Goal: Task Accomplishment & Management: Use online tool/utility

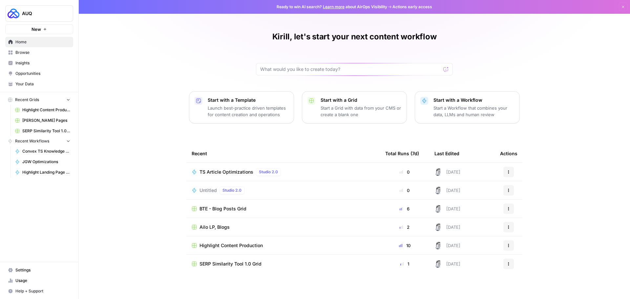
click at [28, 109] on span "Highlight Content Production" at bounding box center [46, 110] width 48 height 6
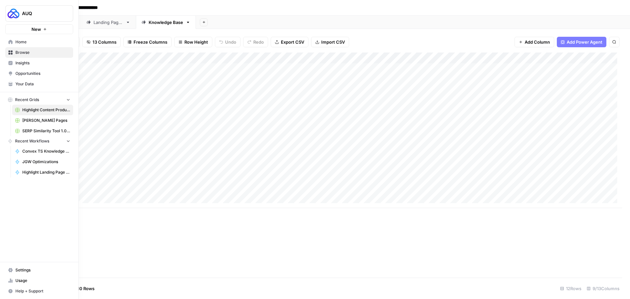
click at [31, 56] on link "Browse" at bounding box center [39, 52] width 68 height 10
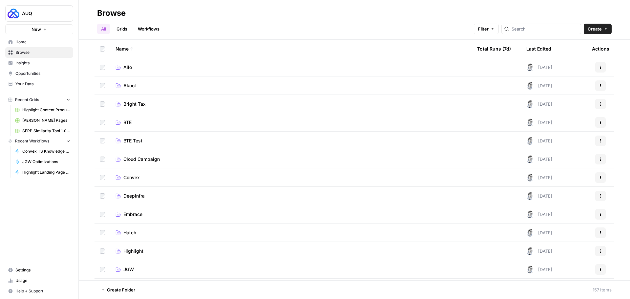
scroll to position [230, 0]
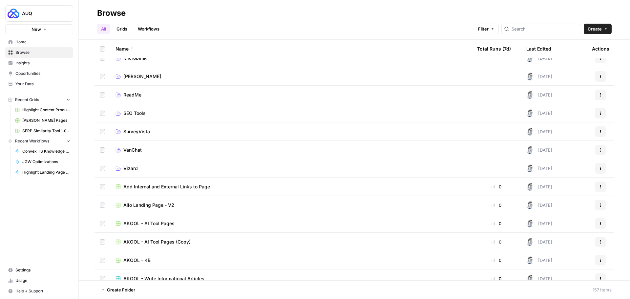
click at [154, 114] on link "SEO Tools" at bounding box center [290, 113] width 351 height 7
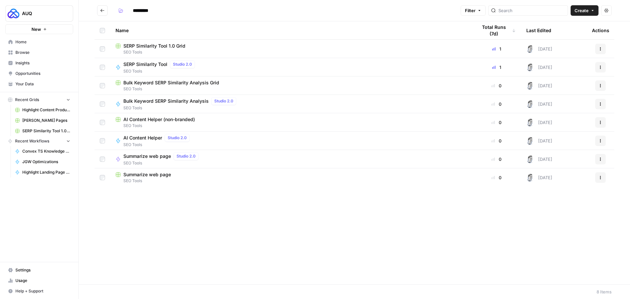
click at [155, 45] on span "SERP Similarity Tool 1.0 Grid" at bounding box center [154, 46] width 62 height 7
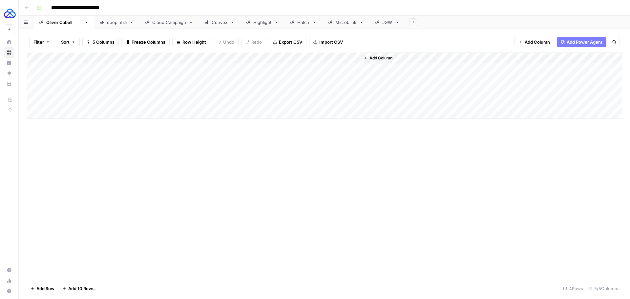
click at [257, 25] on div "Highlight" at bounding box center [262, 22] width 18 height 7
click at [70, 134] on div "Add Column" at bounding box center [324, 96] width 595 height 89
type textarea "**********"
click at [267, 191] on div "Add Column" at bounding box center [324, 164] width 595 height 225
click at [309, 113] on div "Add Column" at bounding box center [324, 102] width 595 height 100
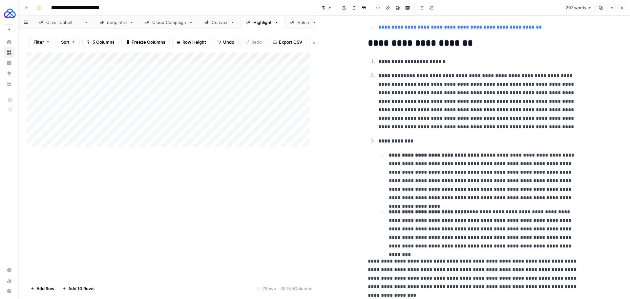
scroll to position [525, 0]
